Goal: Task Accomplishment & Management: Manage account settings

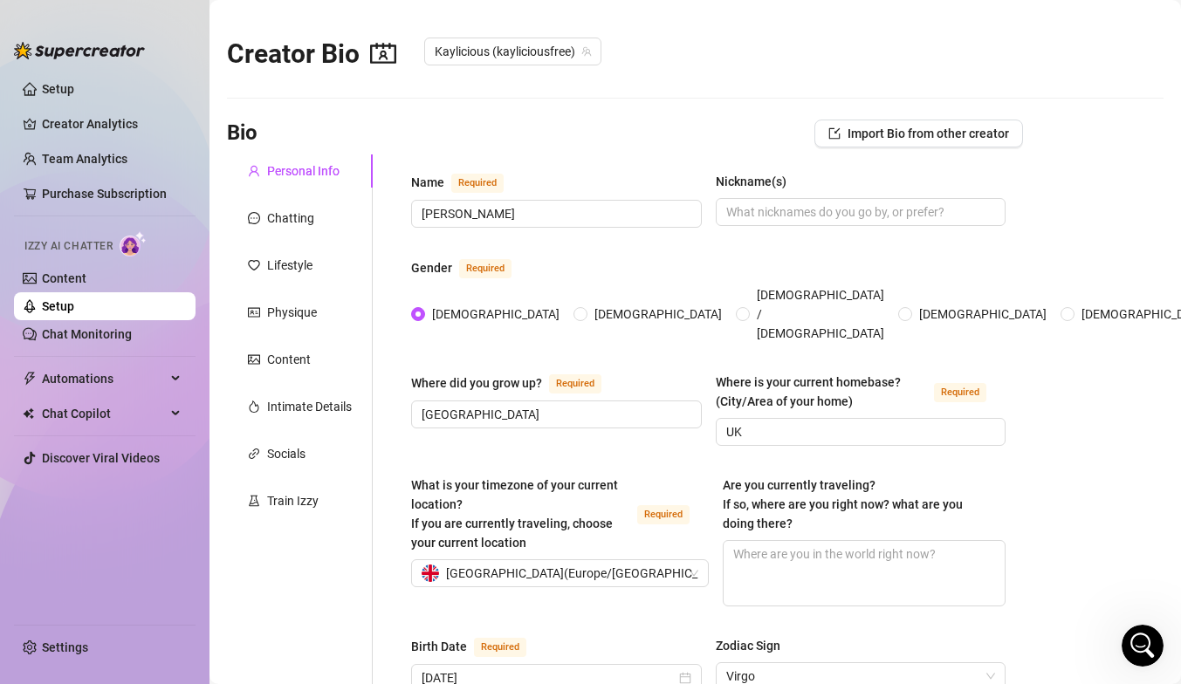
click at [74, 311] on link "Setup" at bounding box center [58, 306] width 32 height 14
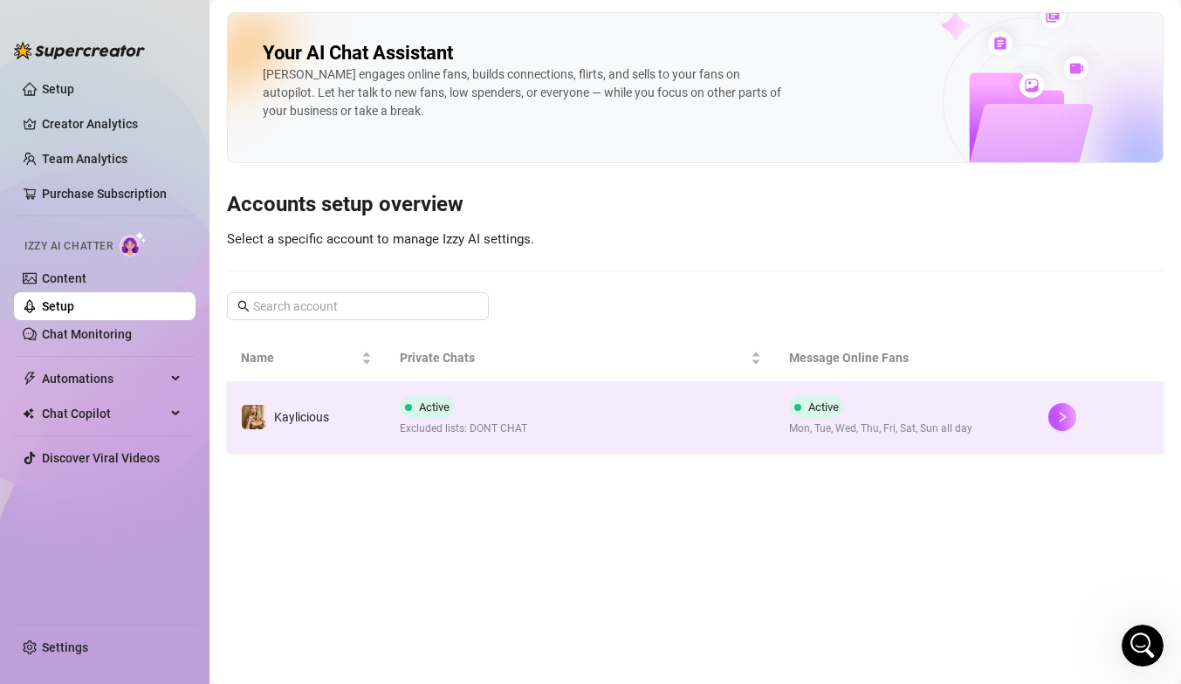
click at [388, 425] on td "Active Excluded lists: DONT CHAT" at bounding box center [580, 417] width 388 height 70
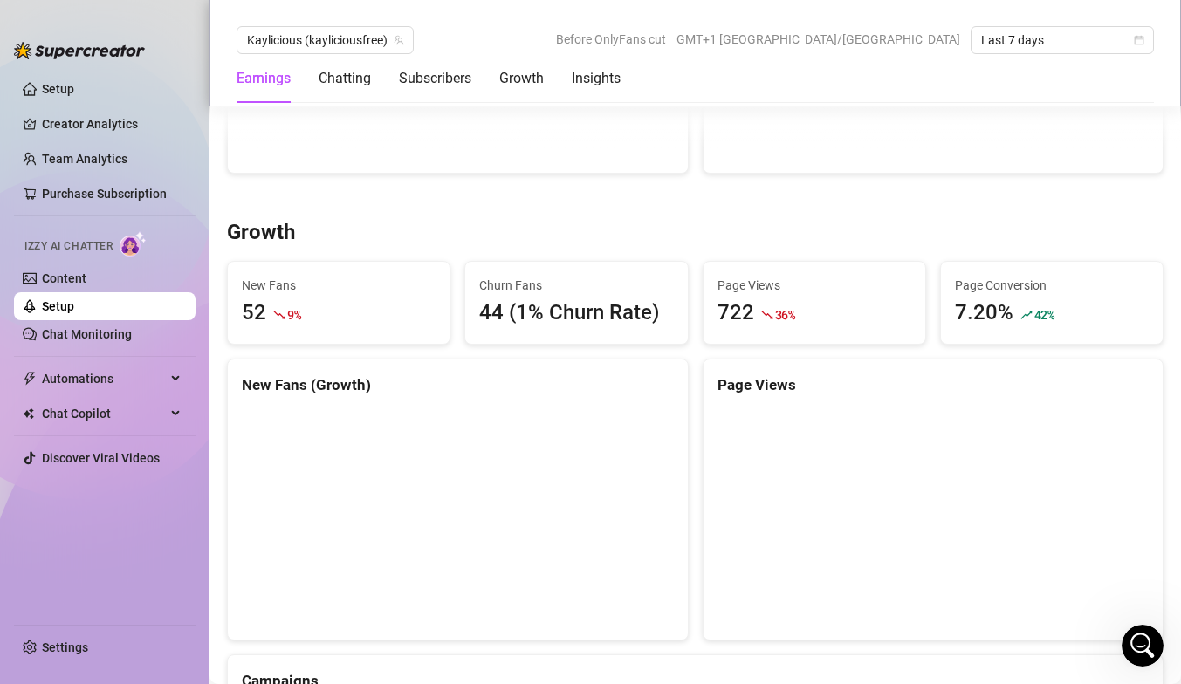
scroll to position [1386, 0]
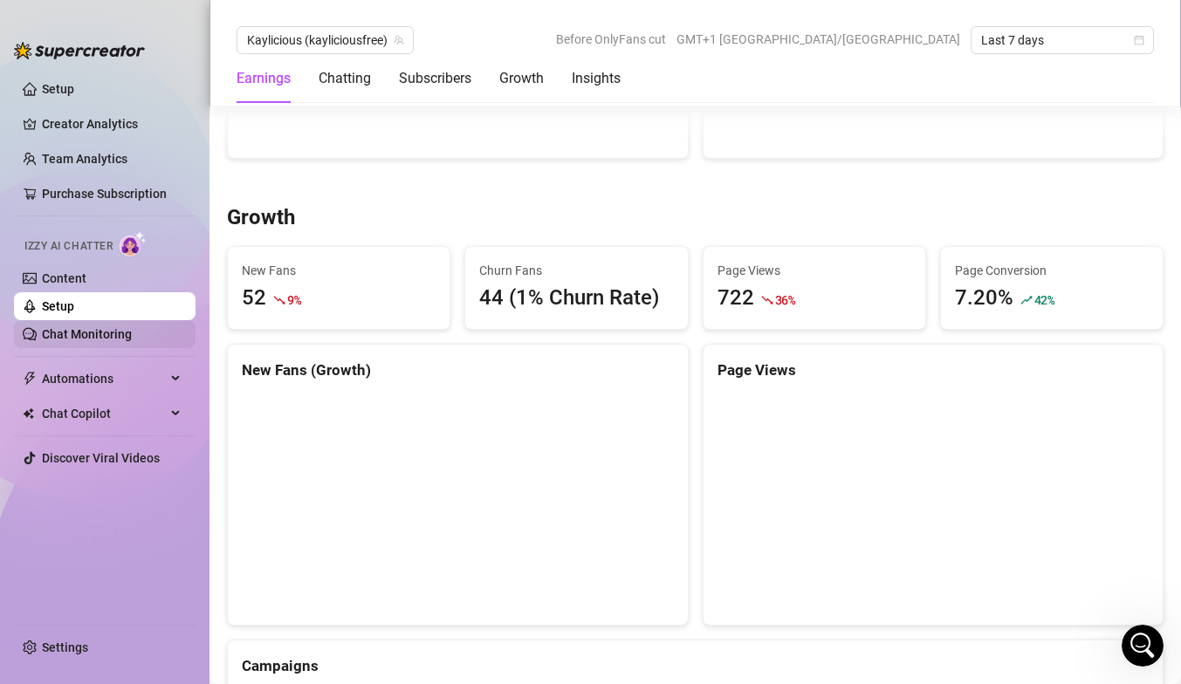
click at [115, 341] on link "Chat Monitoring" at bounding box center [87, 334] width 90 height 14
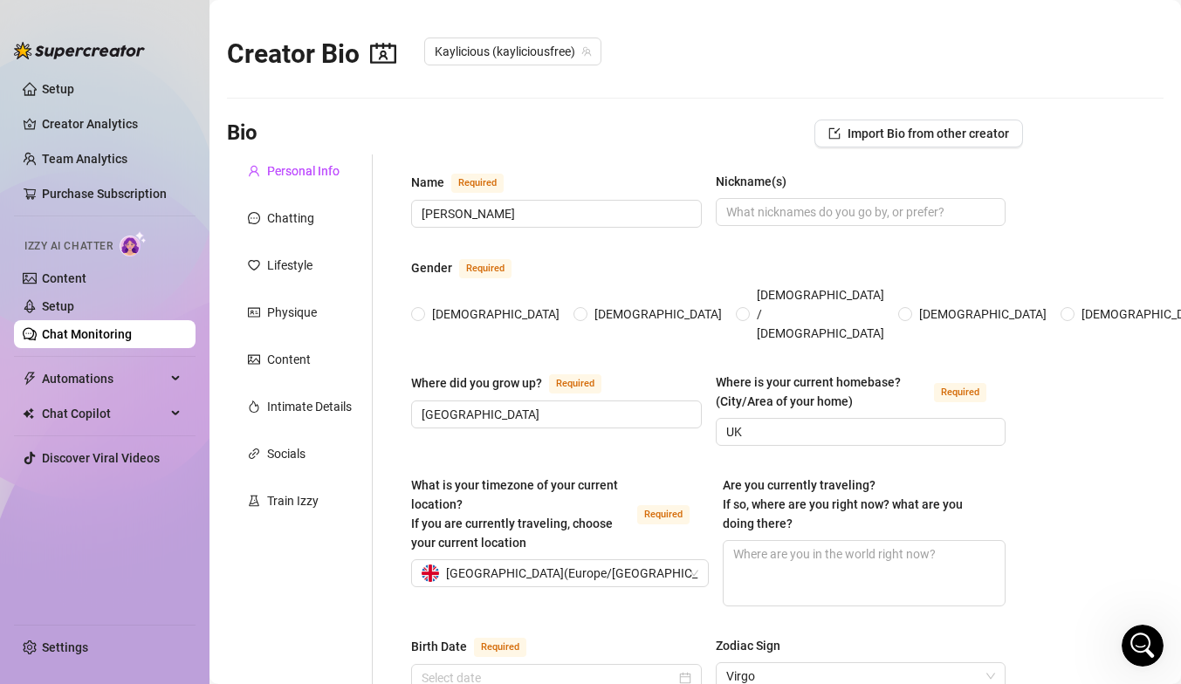
radio input "true"
type input "[DATE]"
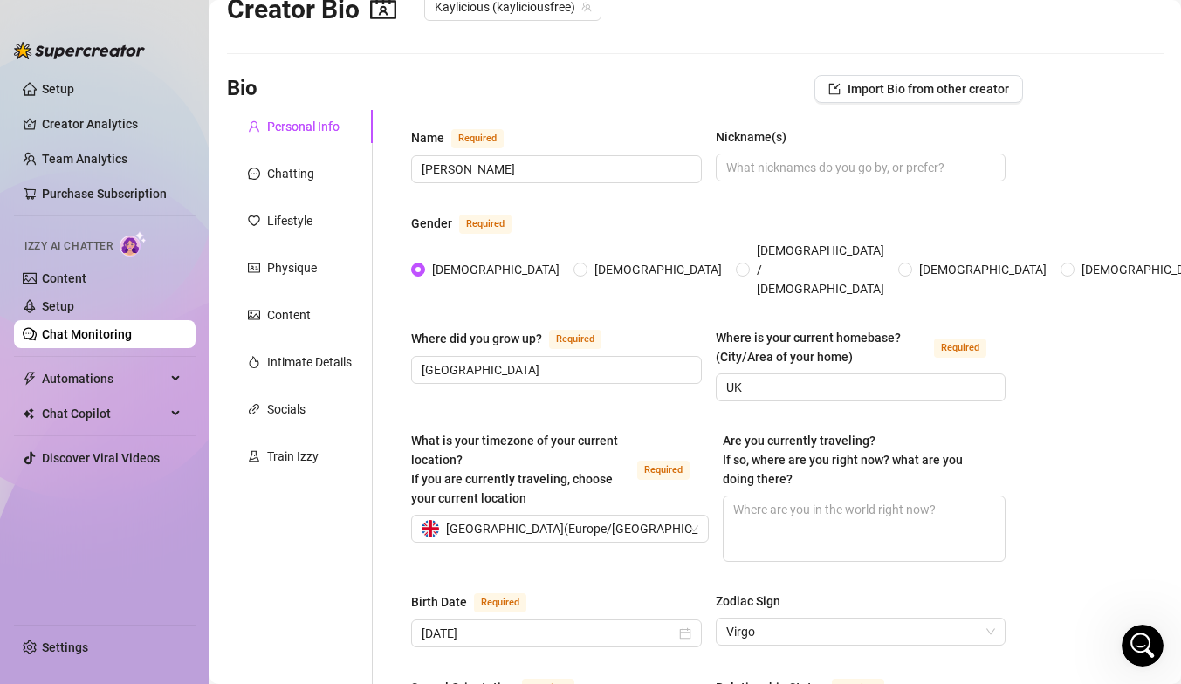
scroll to position [48, 0]
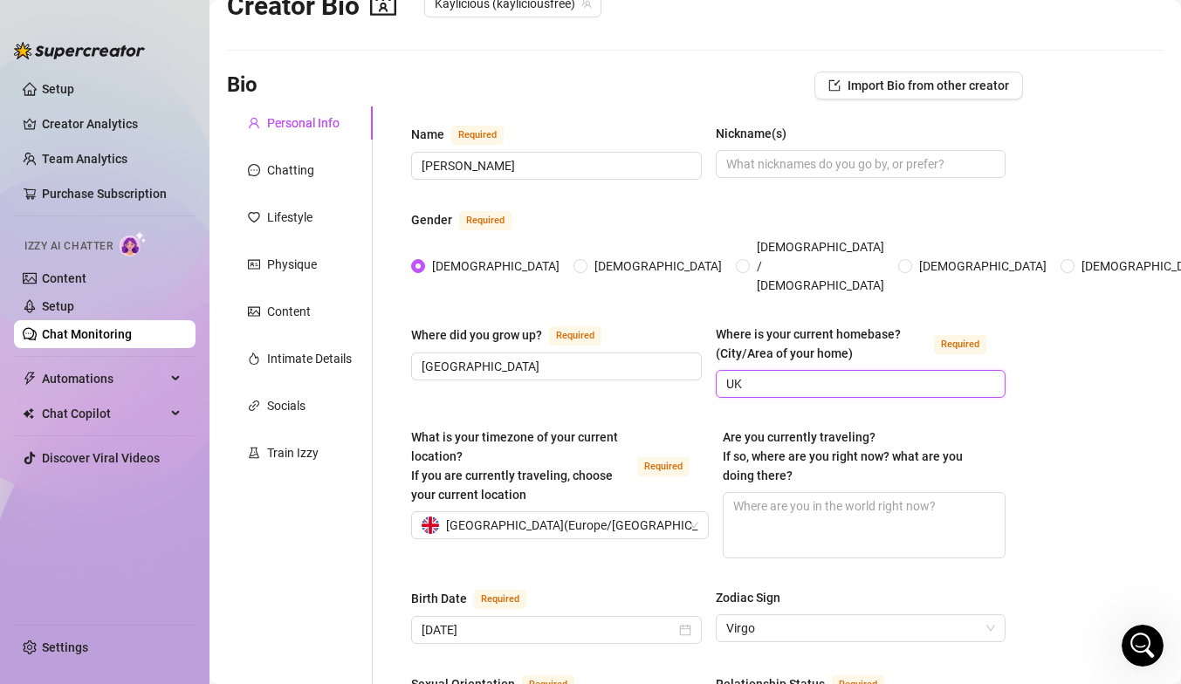
click at [770, 375] on input "UK" at bounding box center [859, 384] width 266 height 19
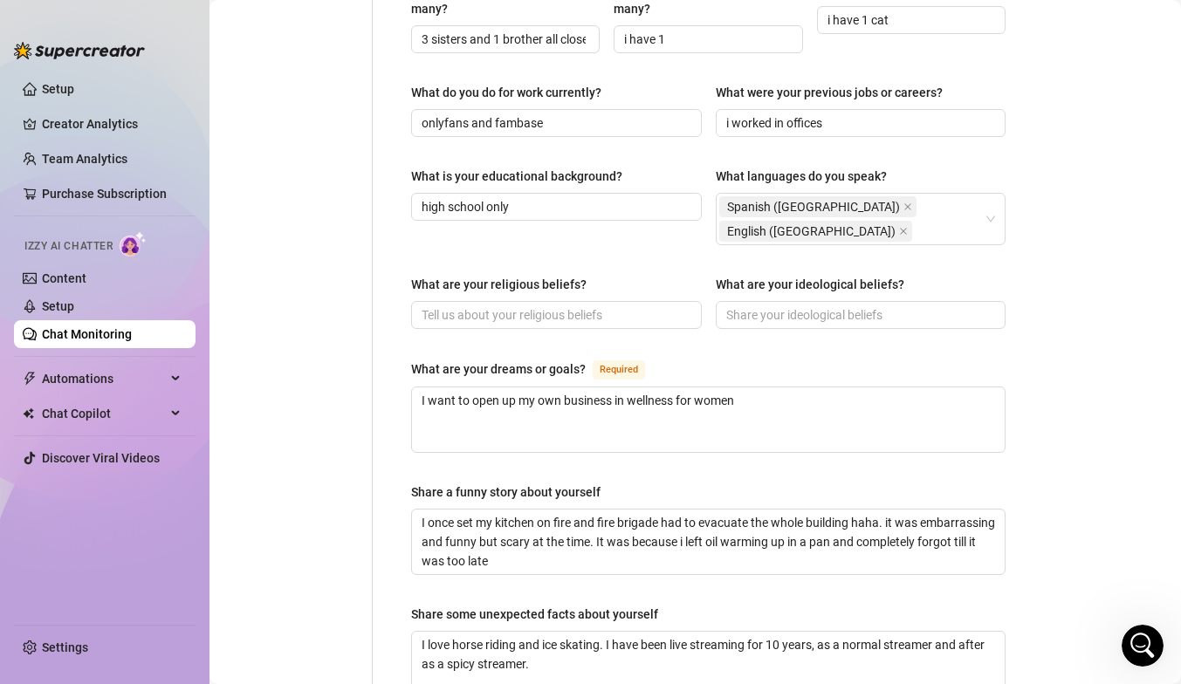
scroll to position [1101, 0]
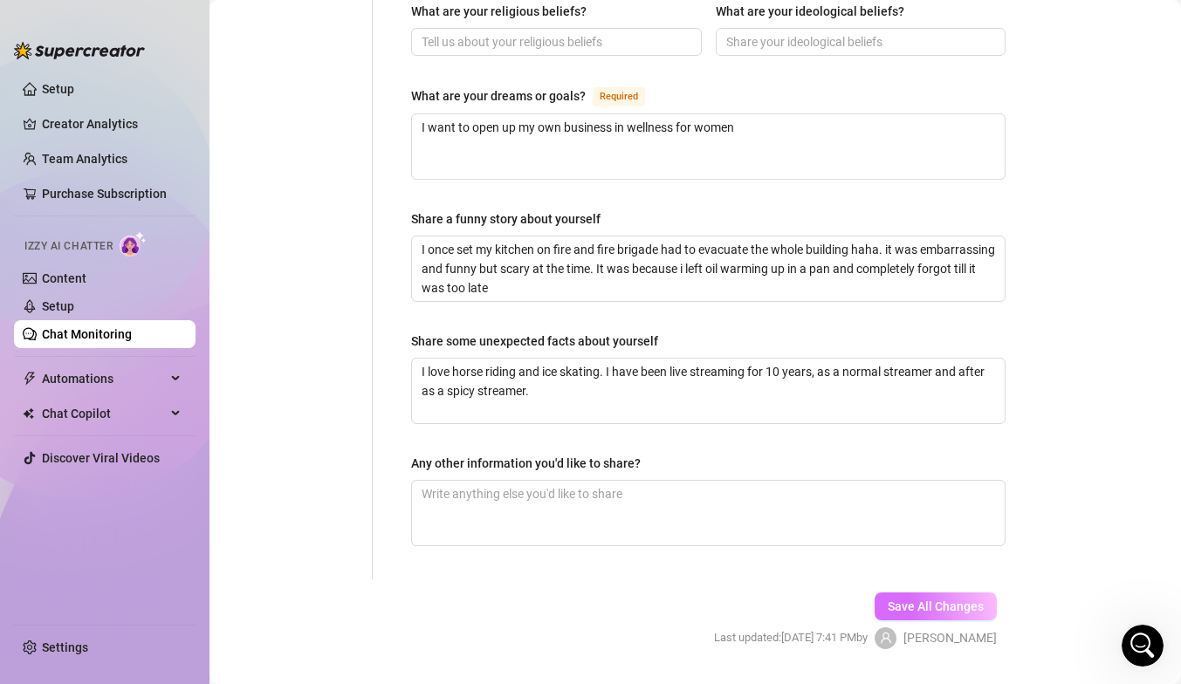
click at [921, 600] on span "Save All Changes" at bounding box center [936, 607] width 96 height 14
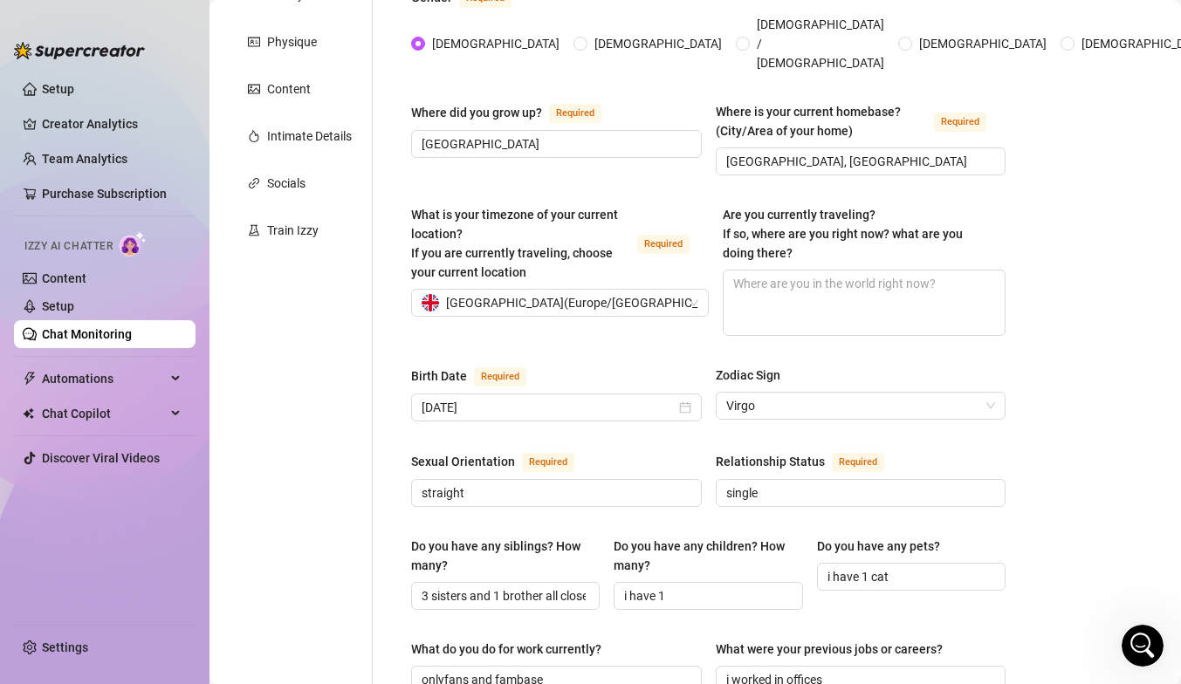
scroll to position [182, 0]
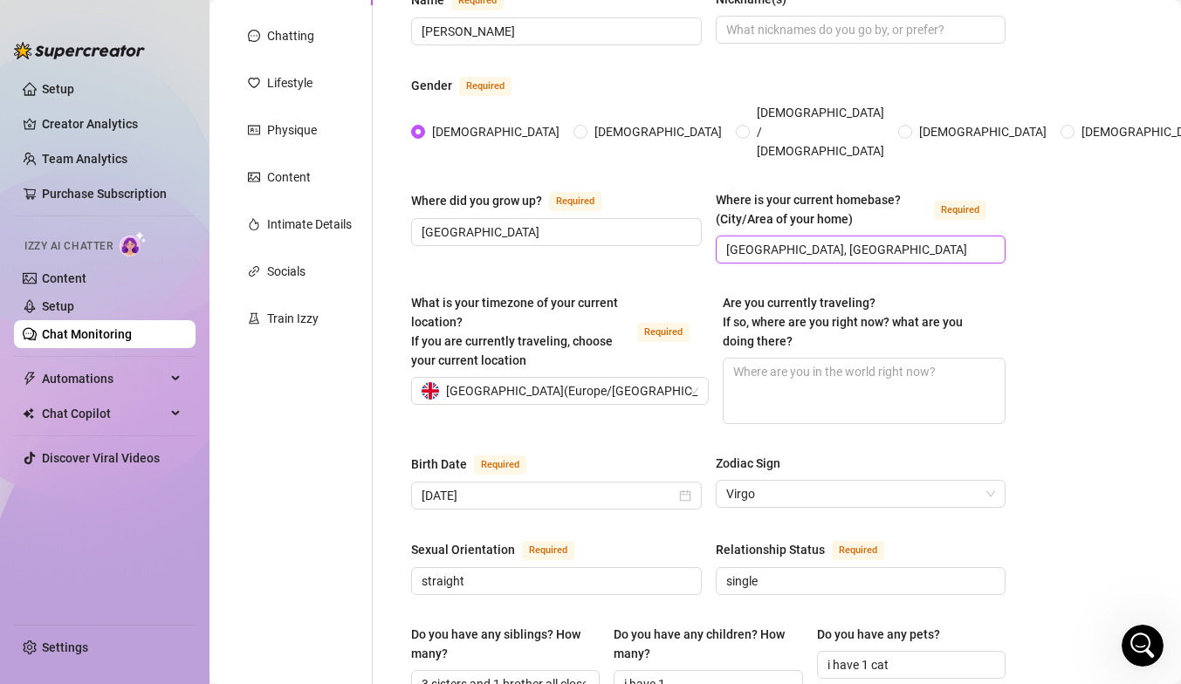
click at [821, 240] on input "[GEOGRAPHIC_DATA], [GEOGRAPHIC_DATA]" at bounding box center [859, 249] width 266 height 19
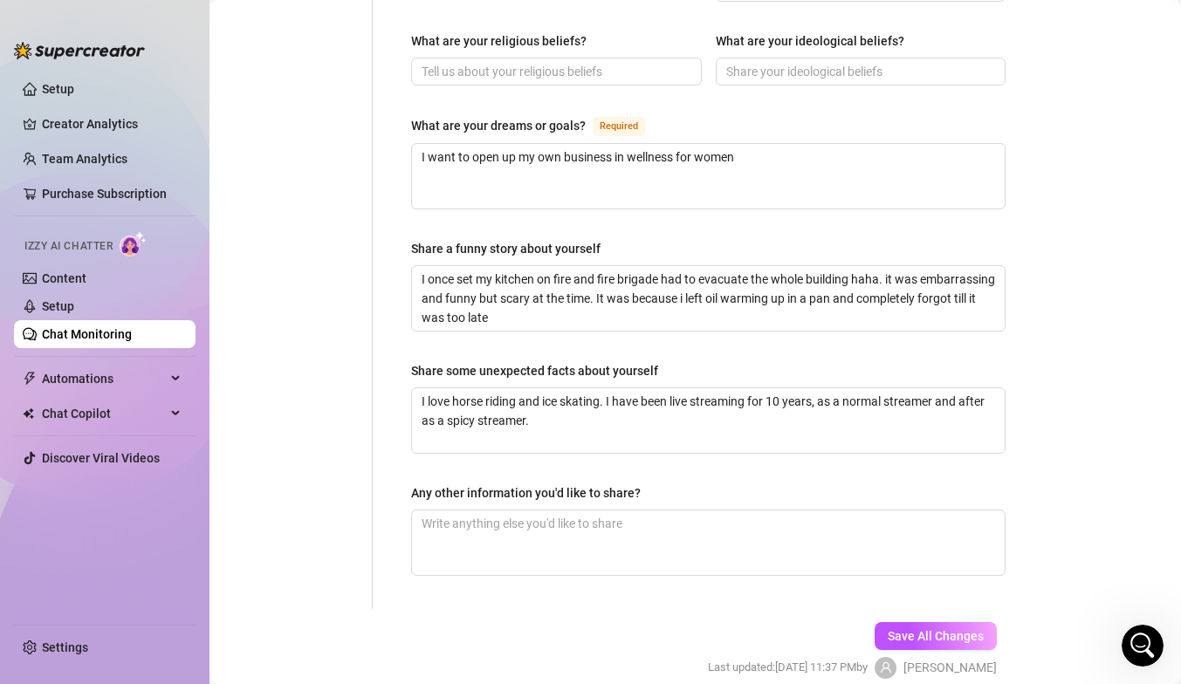
scroll to position [1101, 0]
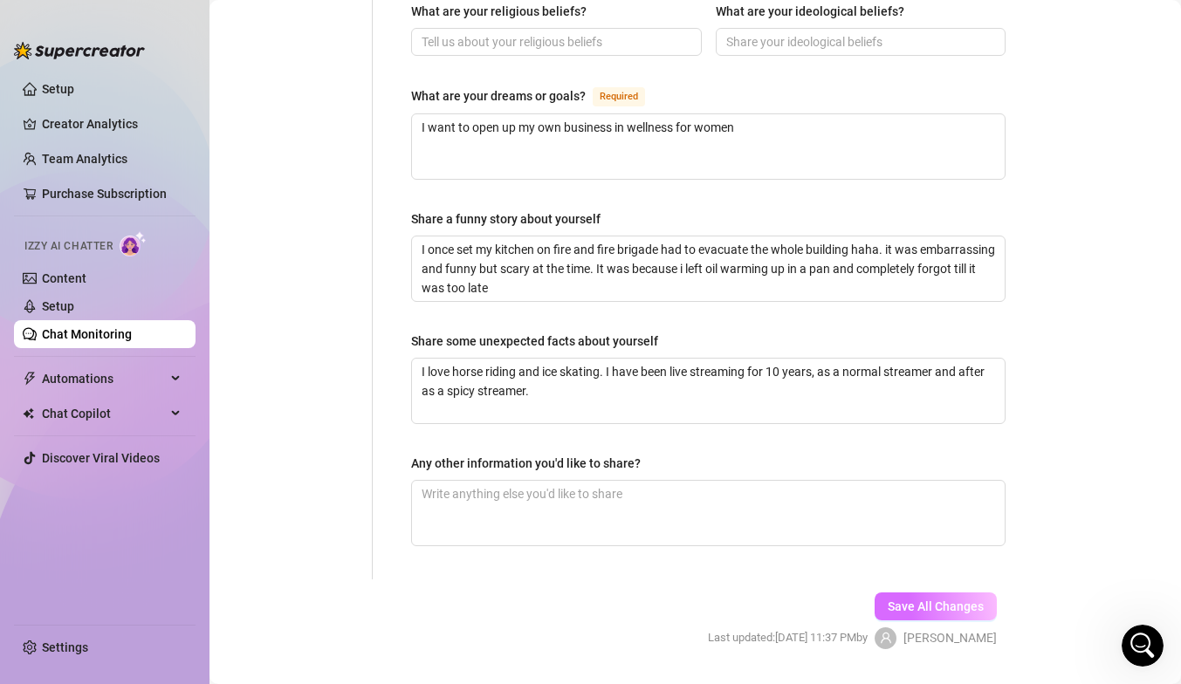
type input "[GEOGRAPHIC_DATA], [GEOGRAPHIC_DATA], rest is private"
click at [954, 600] on span "Save All Changes" at bounding box center [936, 607] width 96 height 14
